Goal: Go to known website: Access a specific website the user already knows

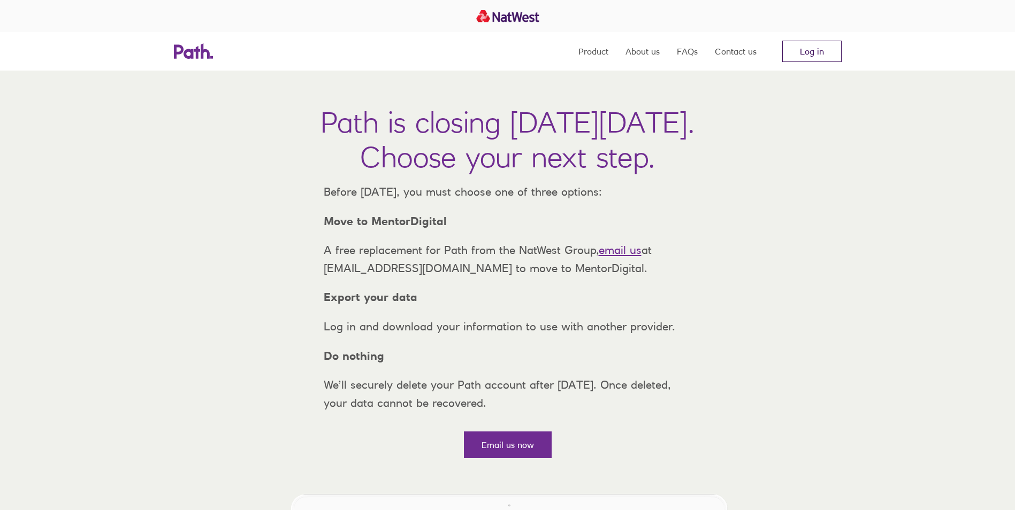
click at [816, 47] on link "Log in" at bounding box center [811, 51] width 59 height 21
click at [829, 57] on link "Log in" at bounding box center [811, 51] width 59 height 21
